Goal: Task Accomplishment & Management: Use online tool/utility

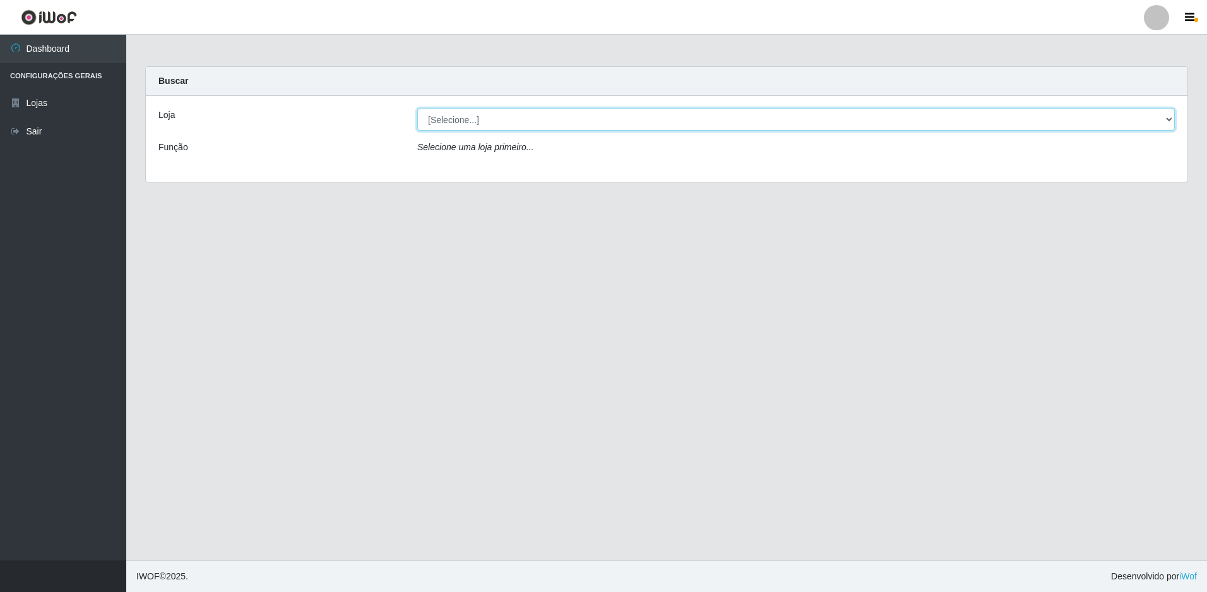
click at [458, 124] on select "[Selecione...] Extraplus - Loja 50 [GEOGRAPHIC_DATA]" at bounding box center [796, 120] width 758 height 22
select select "451"
click at [417, 109] on select "[Selecione...] Extraplus - Loja 50 [GEOGRAPHIC_DATA]" at bounding box center [796, 120] width 758 height 22
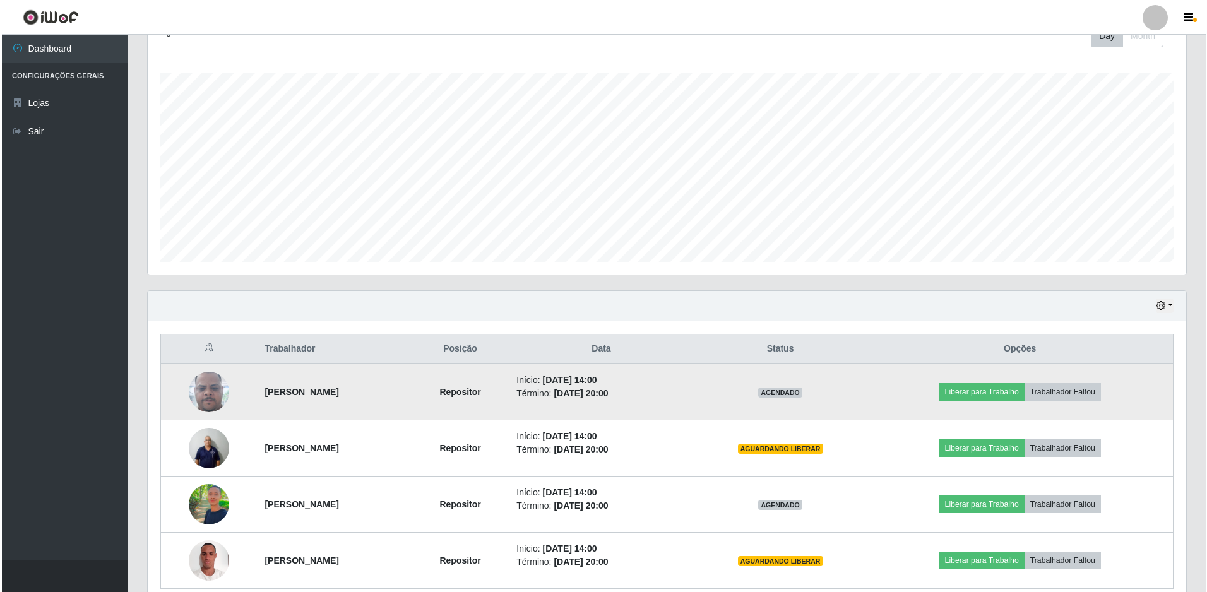
scroll to position [246, 0]
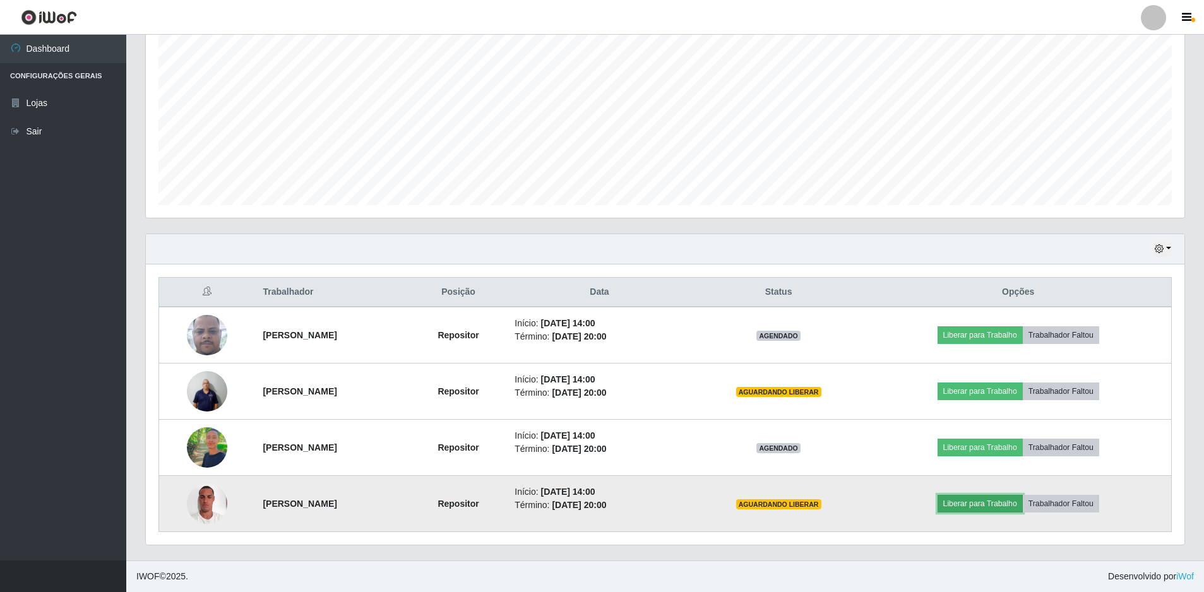
click at [1008, 503] on button "Liberar para Trabalho" at bounding box center [980, 504] width 85 height 18
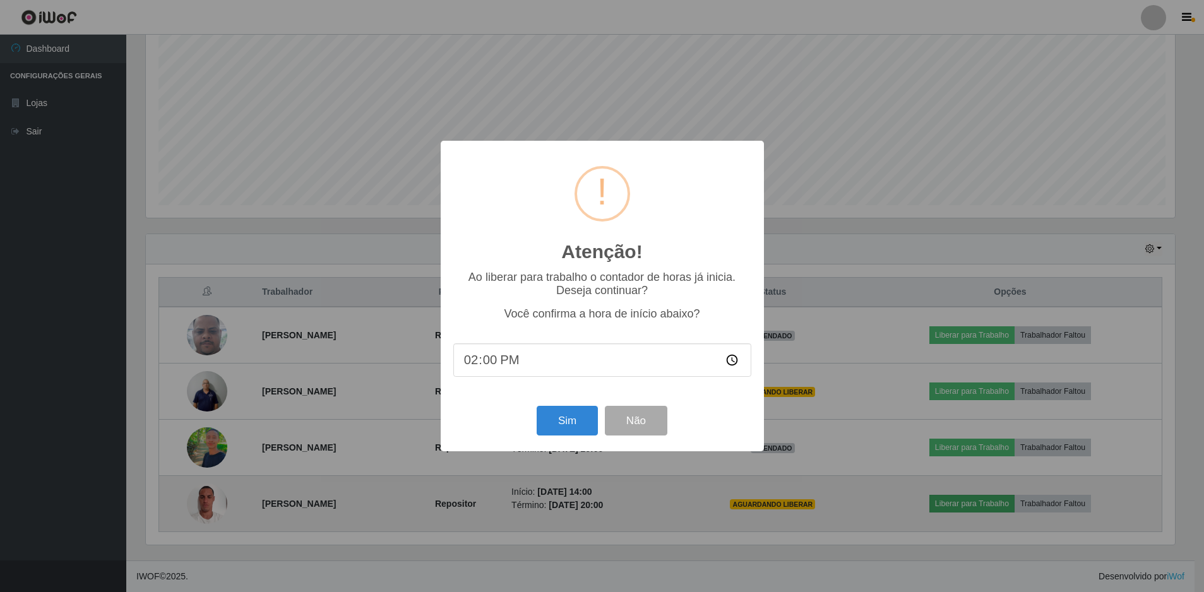
scroll to position [262, 1033]
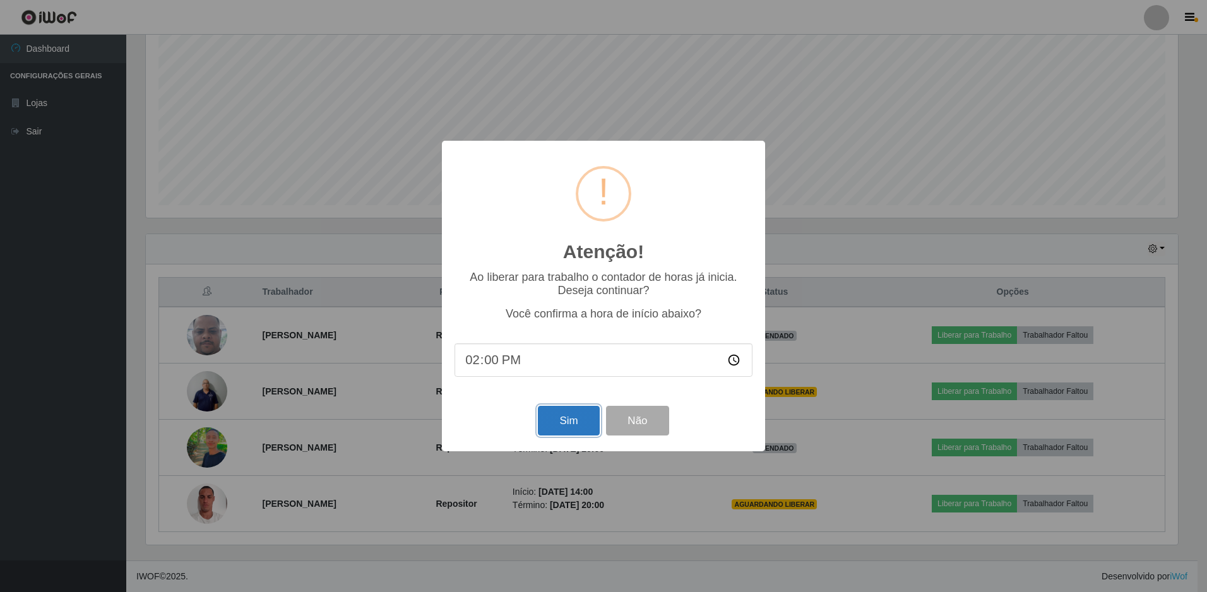
click at [556, 426] on button "Sim" at bounding box center [568, 421] width 61 height 30
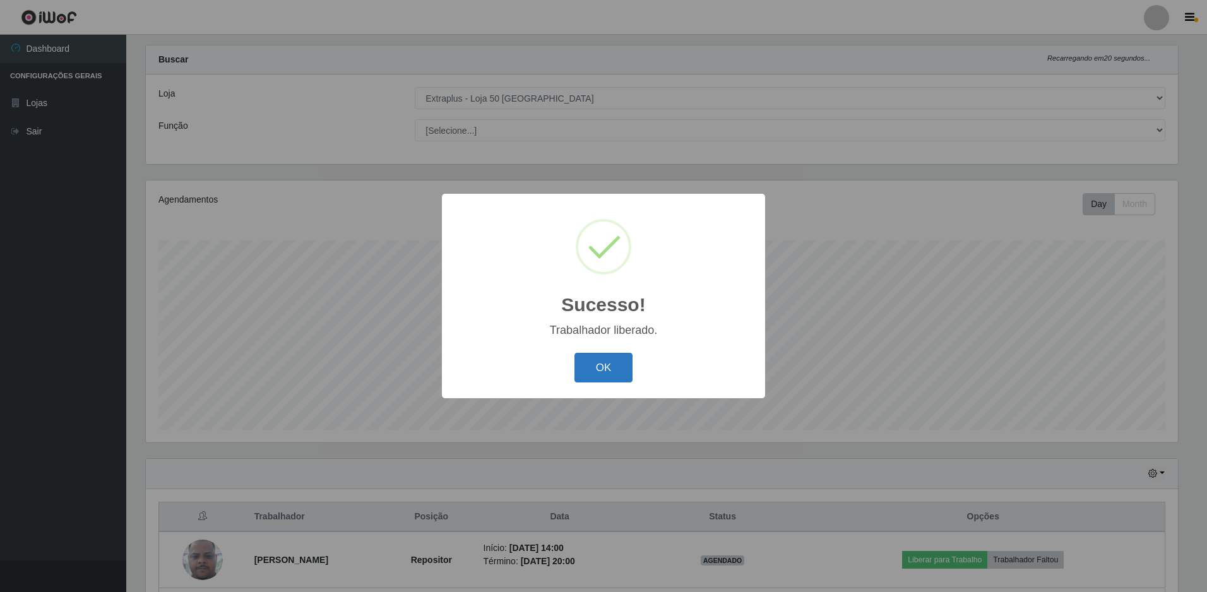
click at [597, 362] on button "OK" at bounding box center [604, 368] width 59 height 30
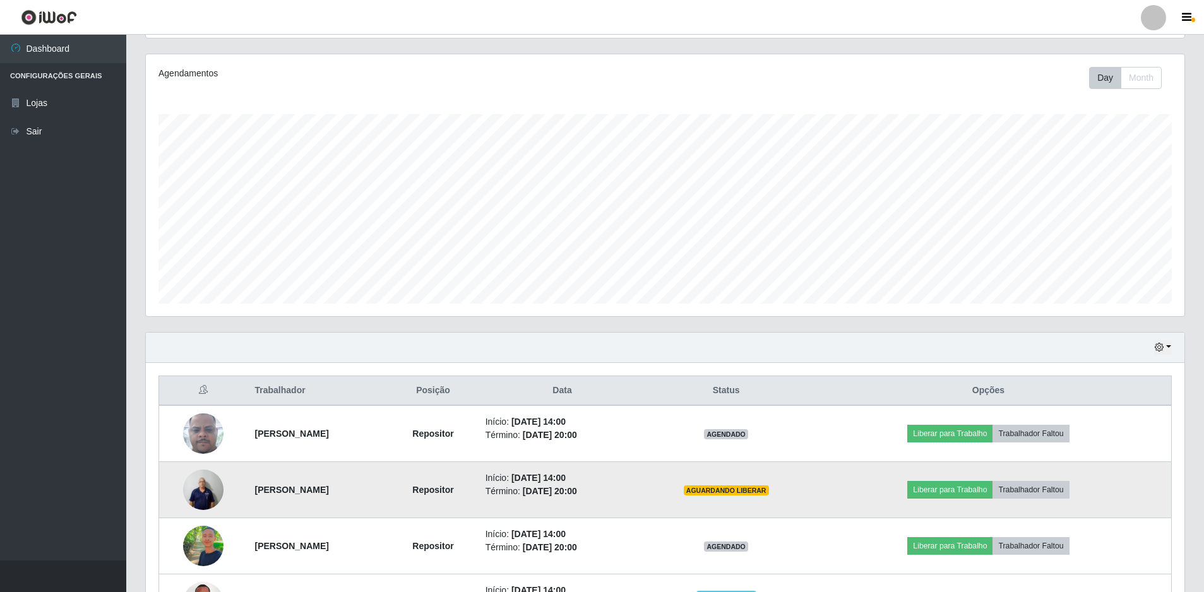
scroll to position [211, 0]
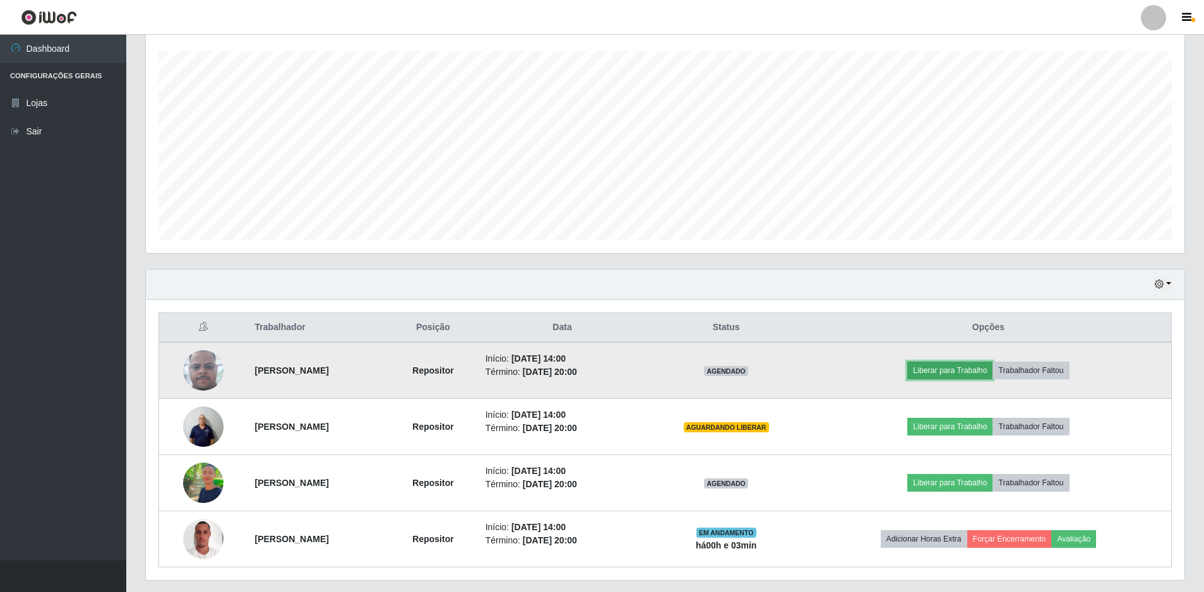
click at [962, 374] on button "Liberar para Trabalho" at bounding box center [949, 371] width 85 height 18
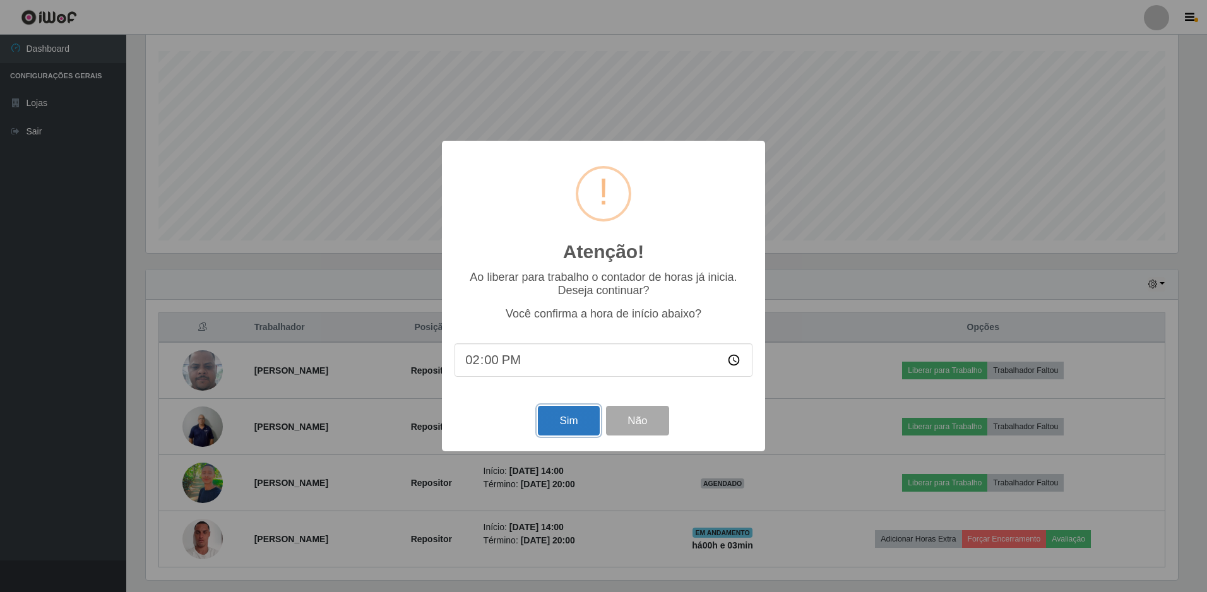
click at [553, 422] on button "Sim" at bounding box center [568, 421] width 61 height 30
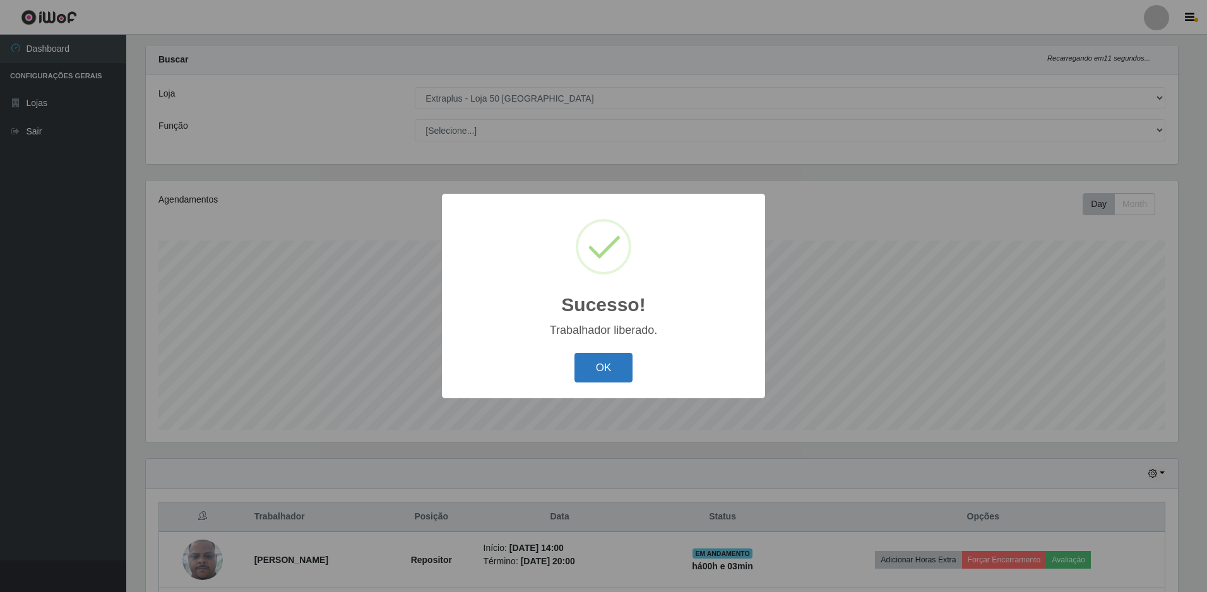
click at [614, 363] on button "OK" at bounding box center [604, 368] width 59 height 30
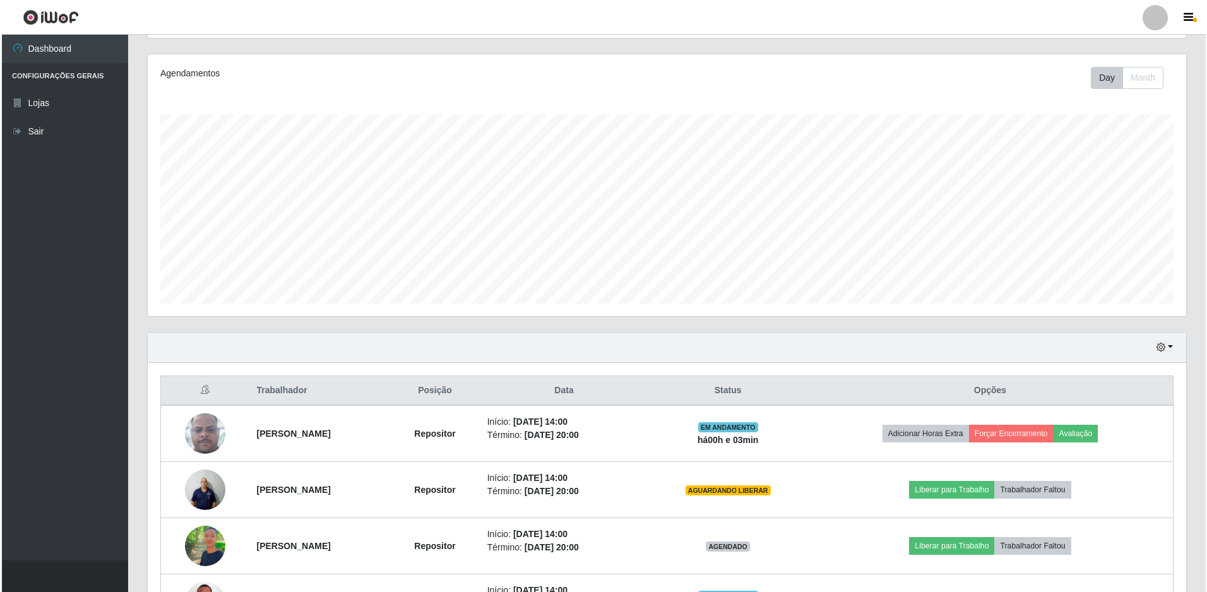
scroll to position [246, 0]
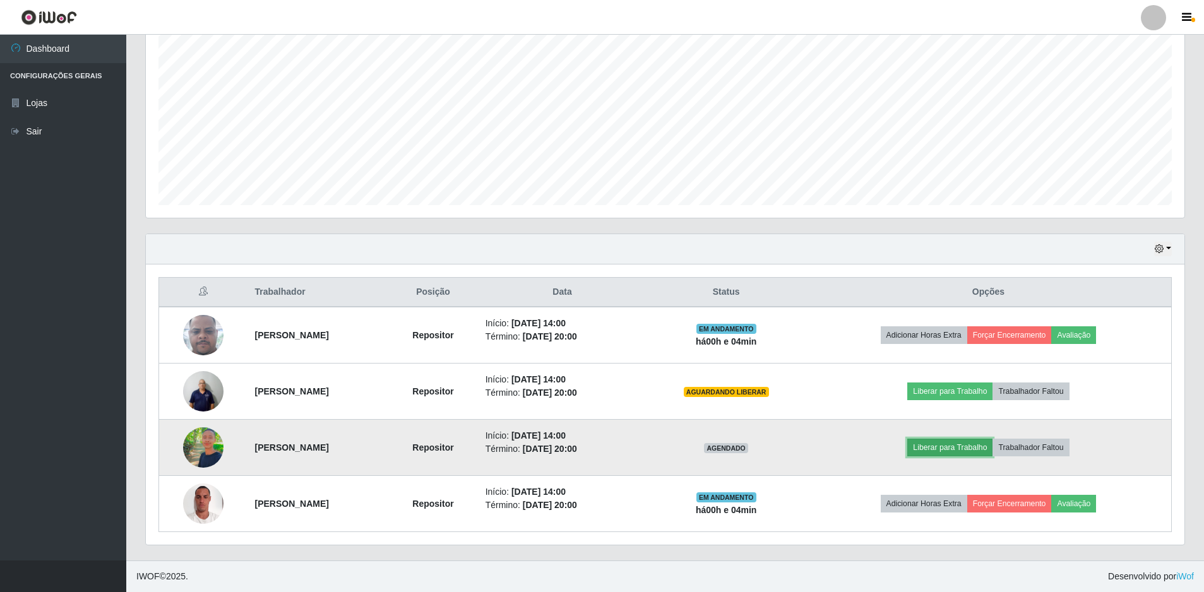
click at [943, 449] on button "Liberar para Trabalho" at bounding box center [949, 448] width 85 height 18
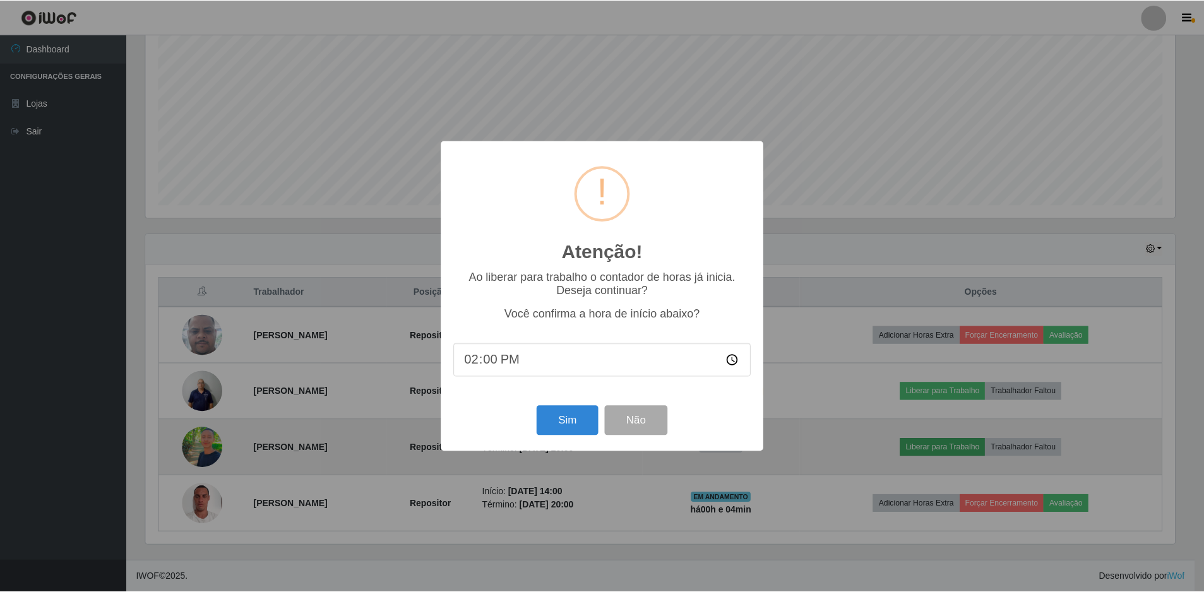
scroll to position [262, 1033]
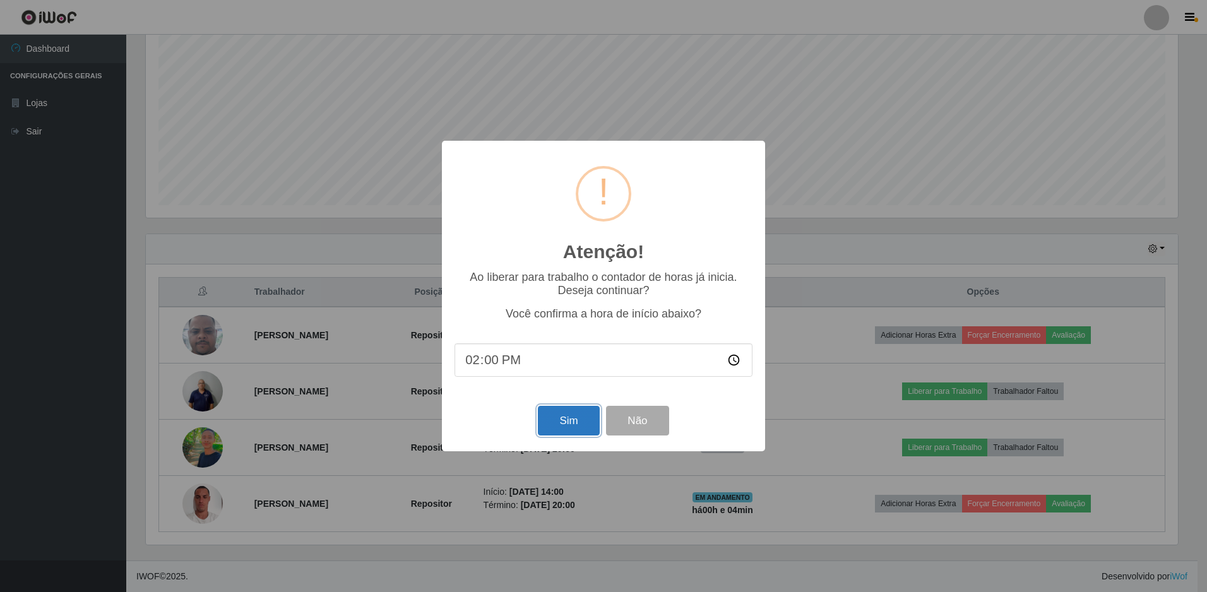
click at [573, 423] on button "Sim" at bounding box center [568, 421] width 61 height 30
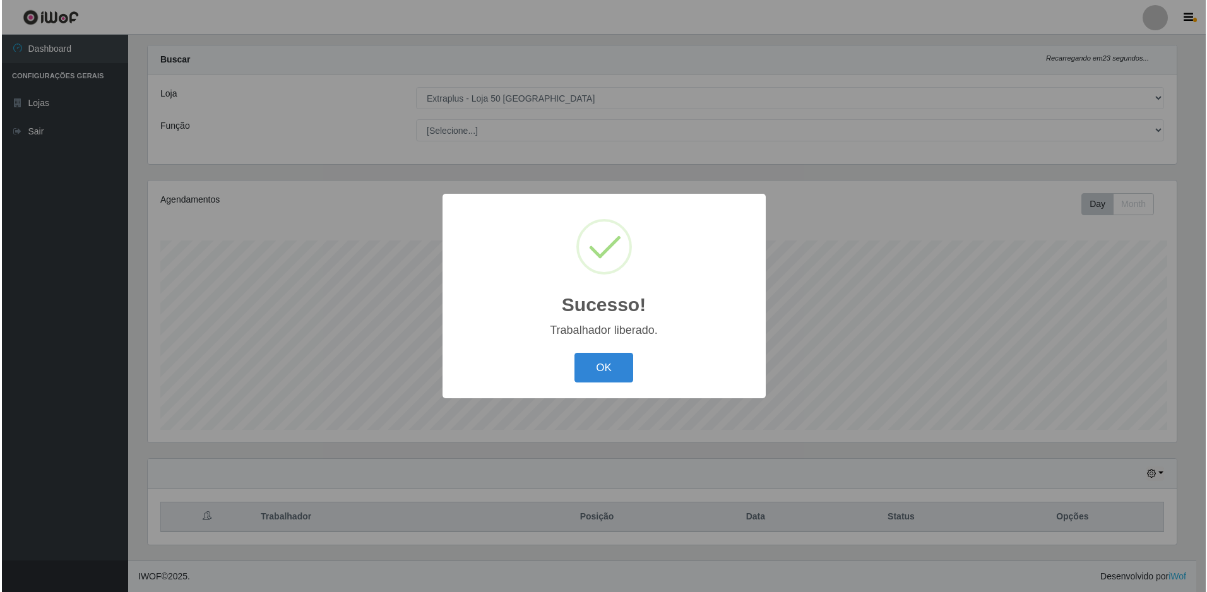
scroll to position [0, 0]
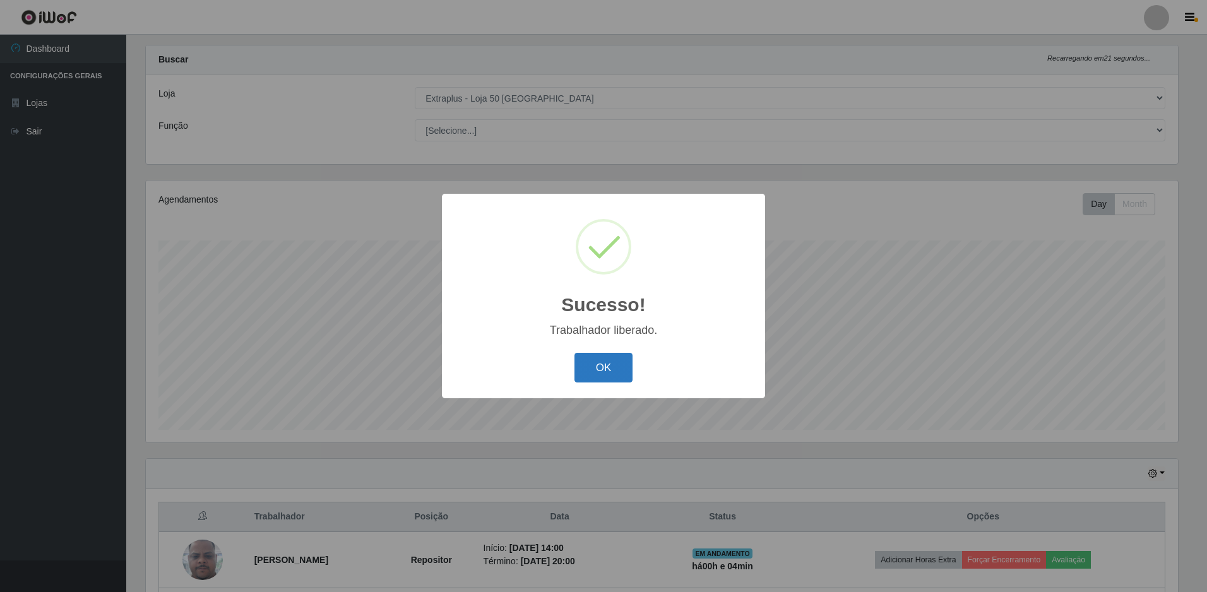
click at [601, 371] on button "OK" at bounding box center [604, 368] width 59 height 30
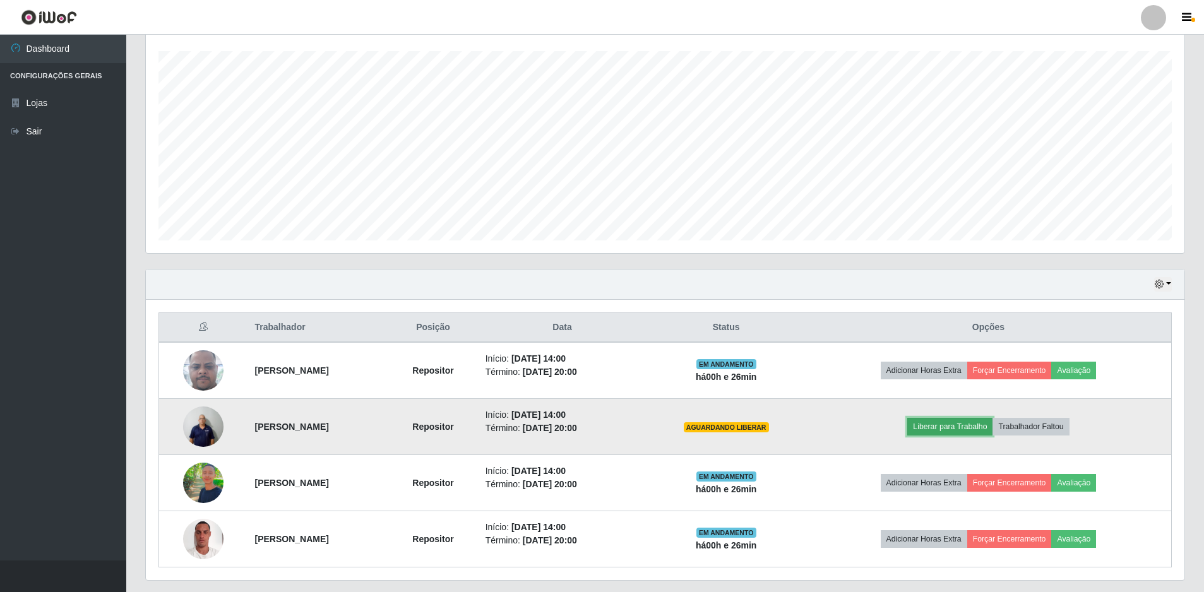
click at [974, 426] on button "Liberar para Trabalho" at bounding box center [949, 427] width 85 height 18
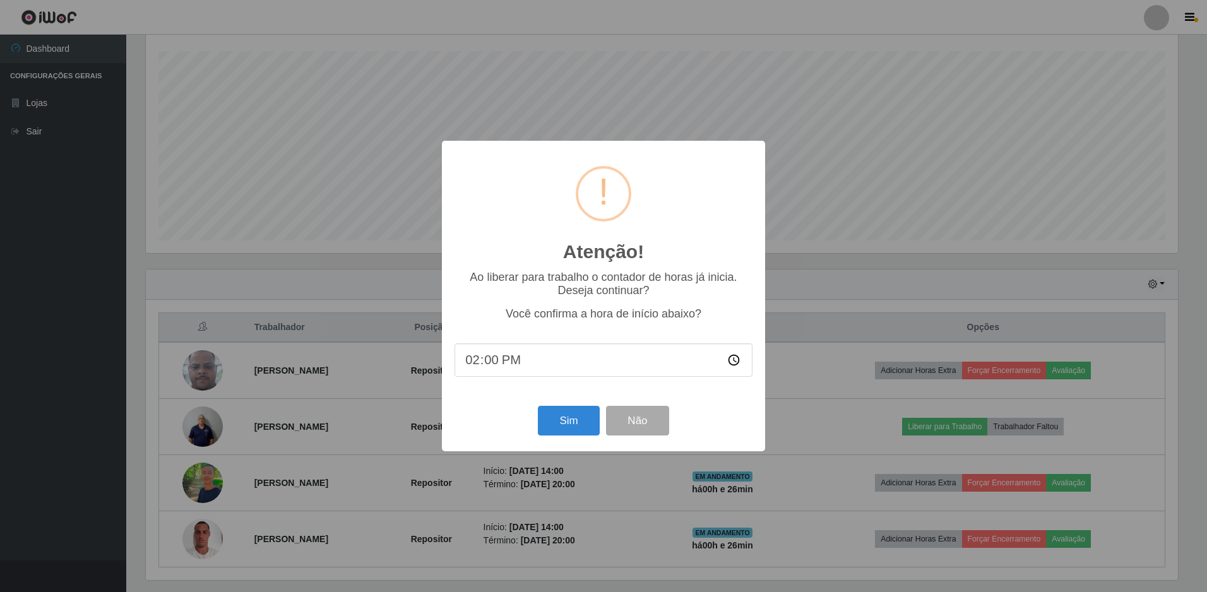
click at [505, 362] on input "14:00" at bounding box center [604, 360] width 298 height 33
click at [496, 363] on input "14:00" at bounding box center [604, 360] width 298 height 33
type input "14:26"
click at [570, 430] on button "Sim" at bounding box center [568, 421] width 61 height 30
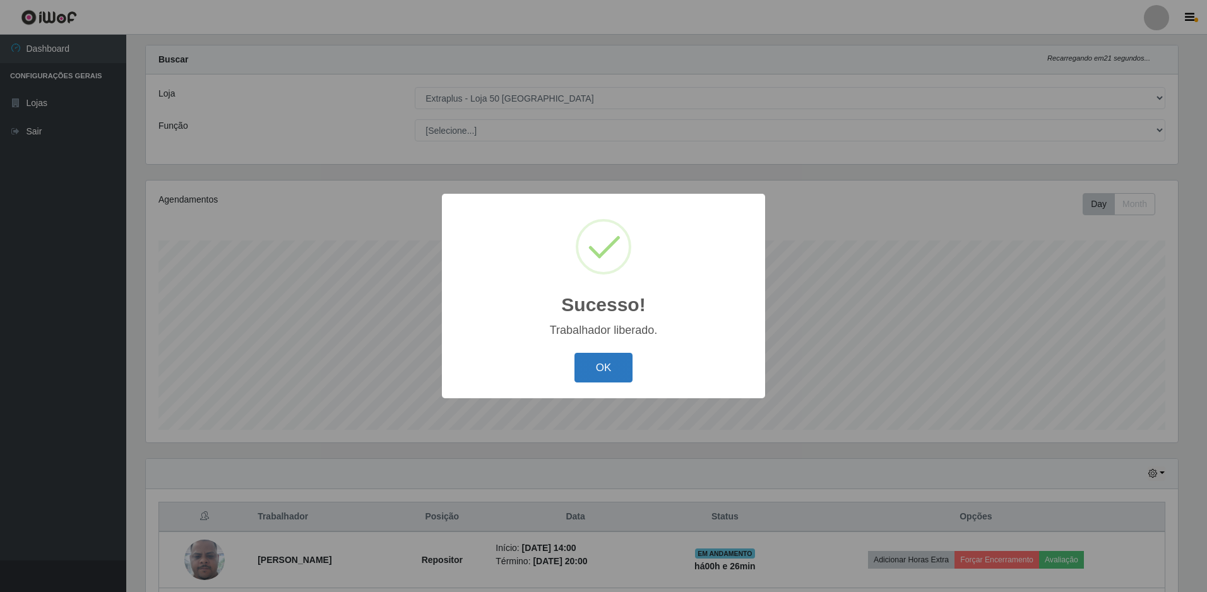
click at [611, 361] on button "OK" at bounding box center [604, 368] width 59 height 30
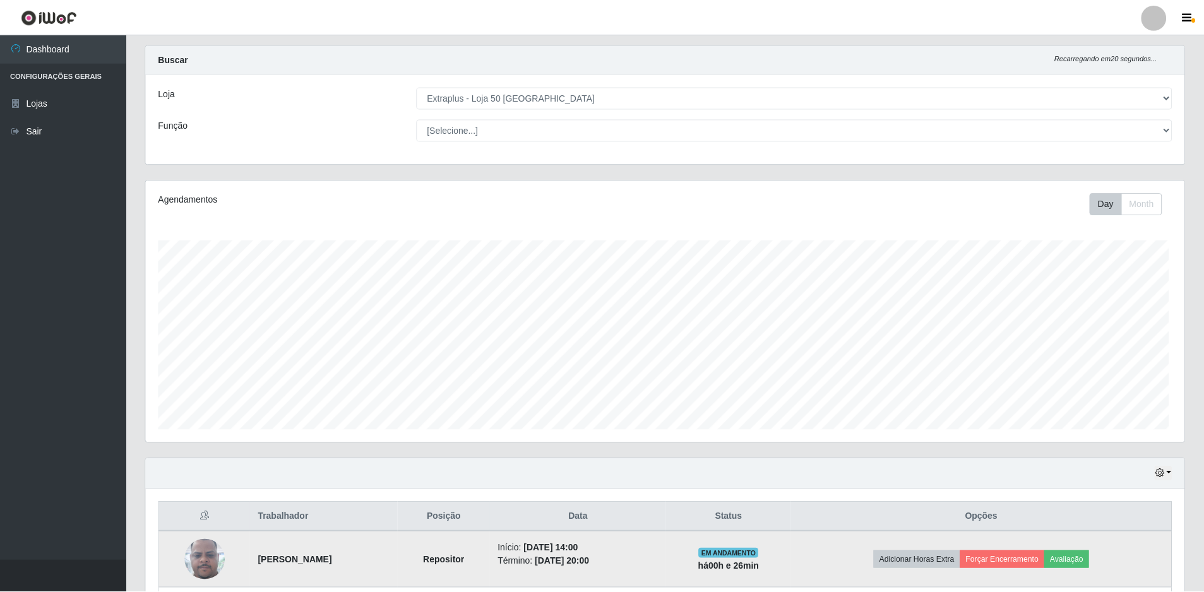
scroll to position [262, 1039]
